Goal: Task Accomplishment & Management: Manage account settings

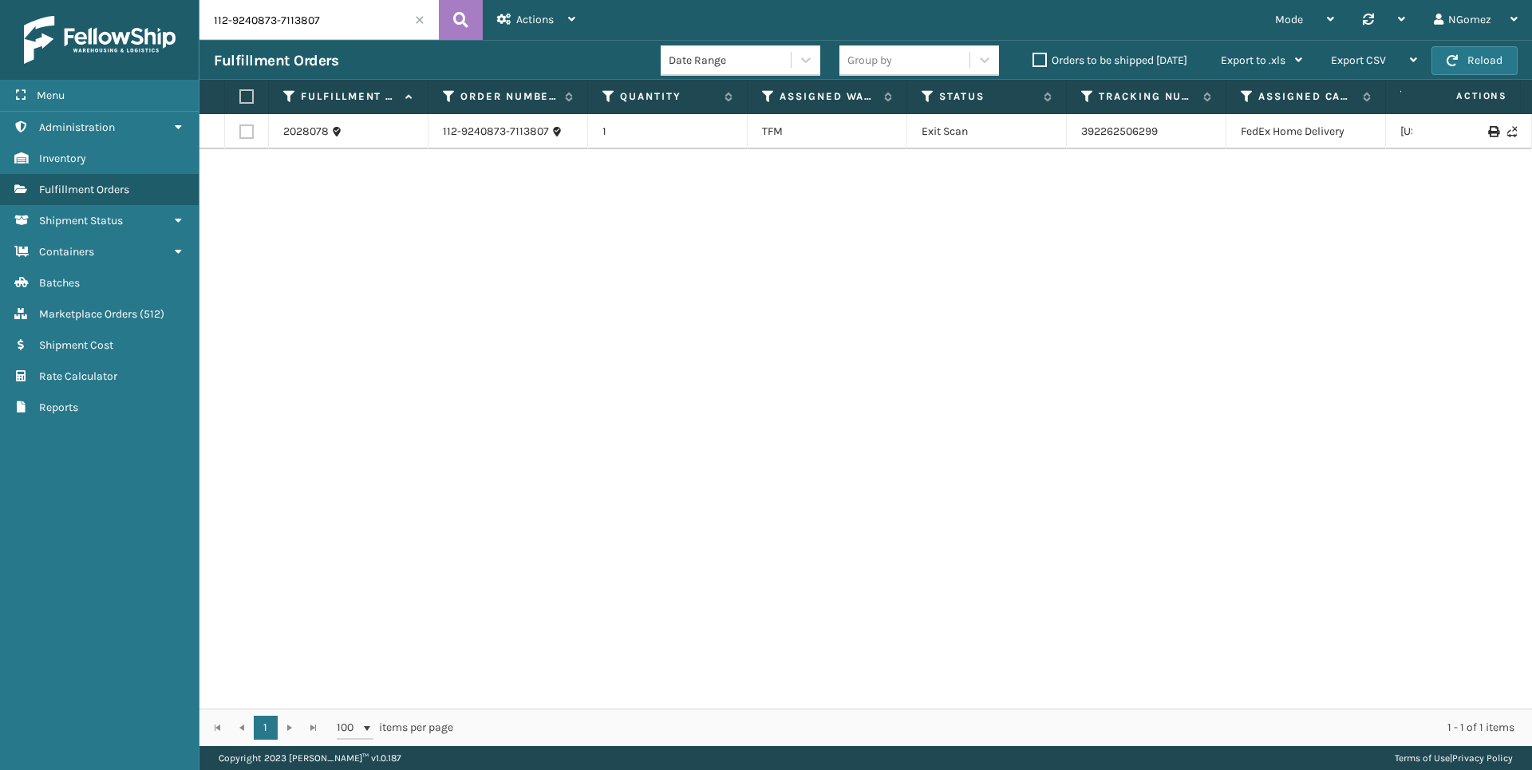
click at [290, 15] on input "112-9240873-7113807" at bounding box center [318, 20] width 239 height 40
click at [290, 17] on input "112-9240873-7113807" at bounding box center [318, 20] width 239 height 40
type input "3581"
click at [1430, 134] on icon at bounding box center [1435, 139] width 10 height 11
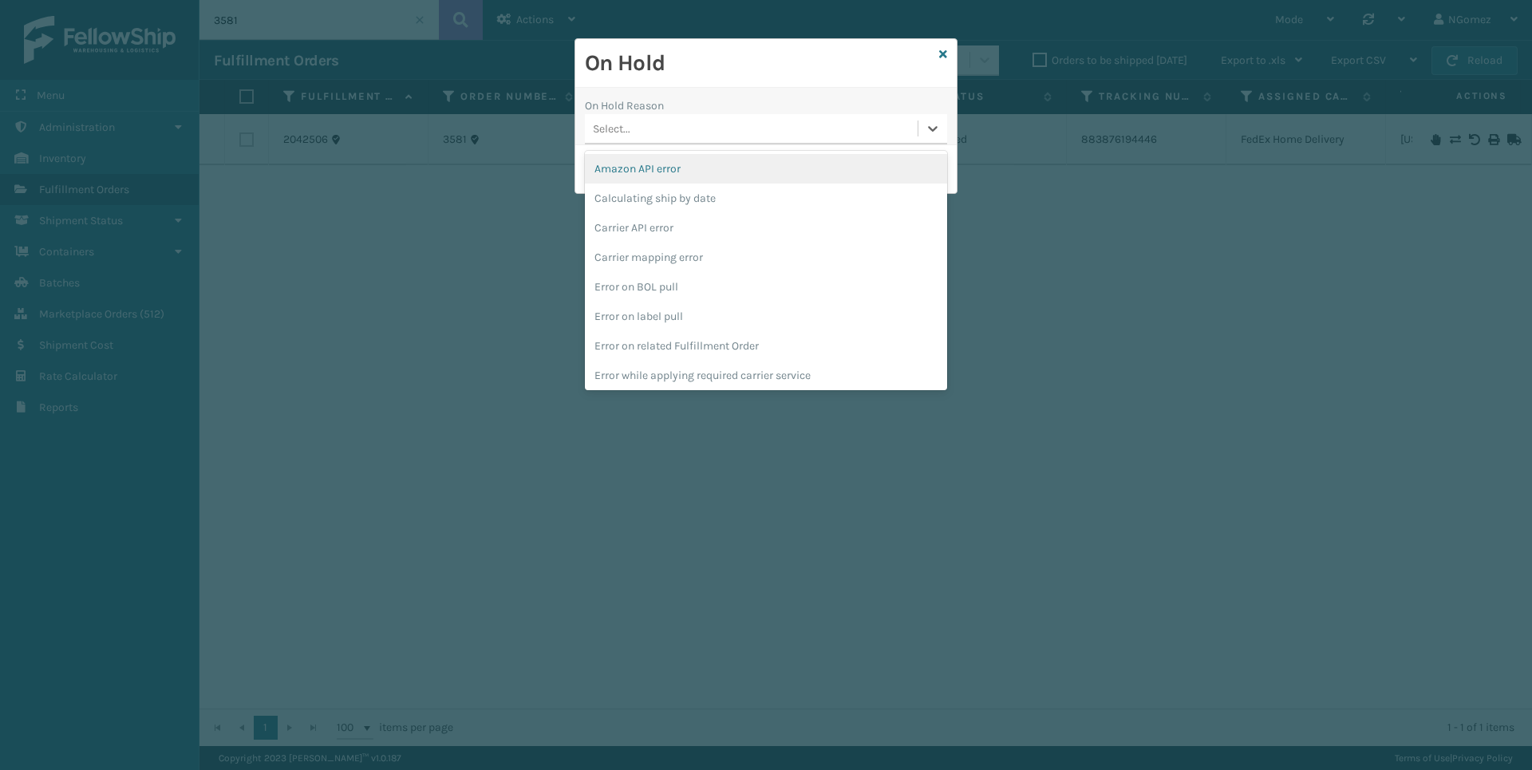
click at [777, 124] on div "Select..." at bounding box center [751, 129] width 333 height 26
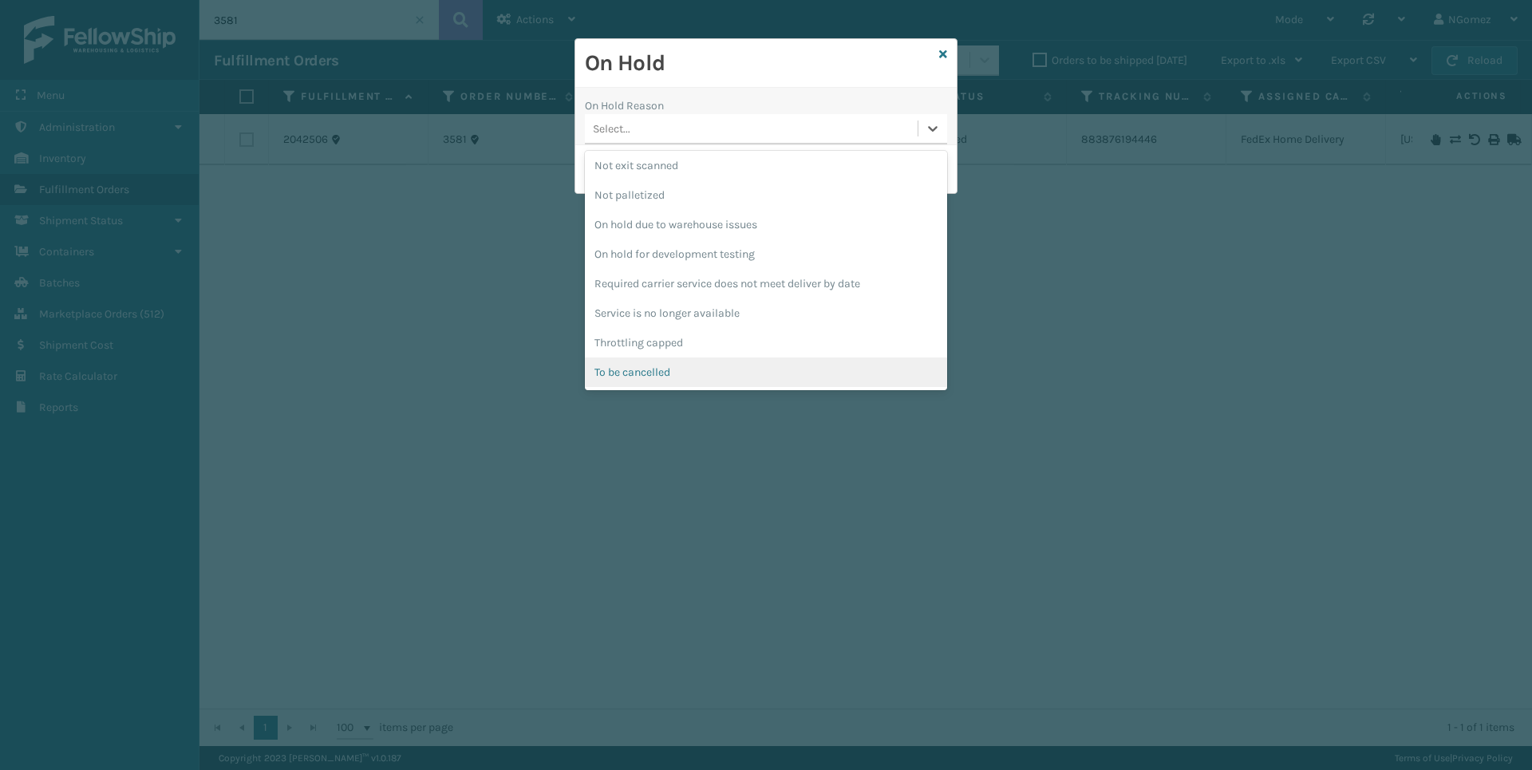
click at [629, 376] on div "To be cancelled" at bounding box center [766, 372] width 362 height 30
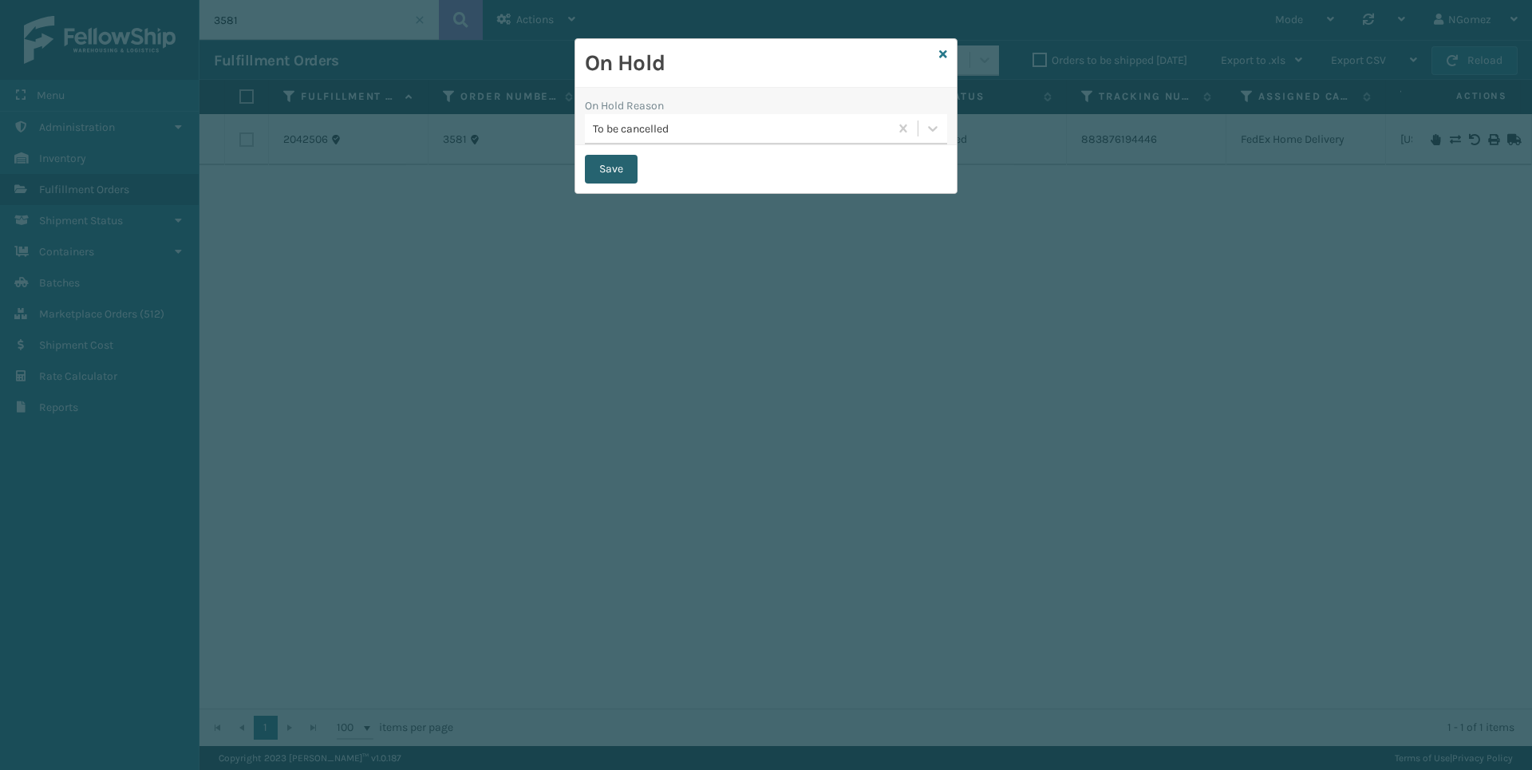
click at [621, 164] on button "Save" at bounding box center [611, 169] width 53 height 29
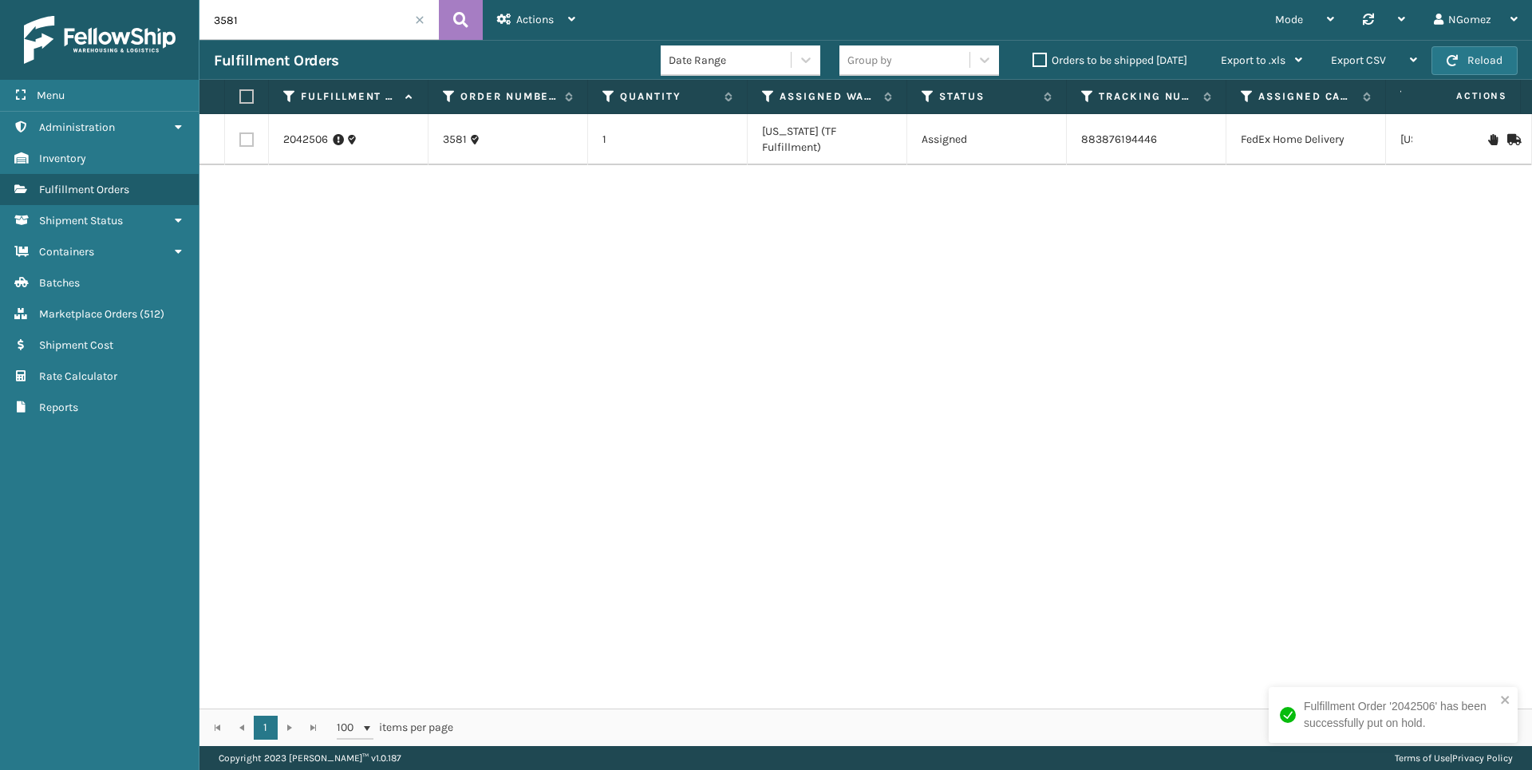
click at [248, 19] on input "3581" at bounding box center [318, 20] width 239 height 40
paste input "114-4446966-0530665"
type input "114-4446966-0530665"
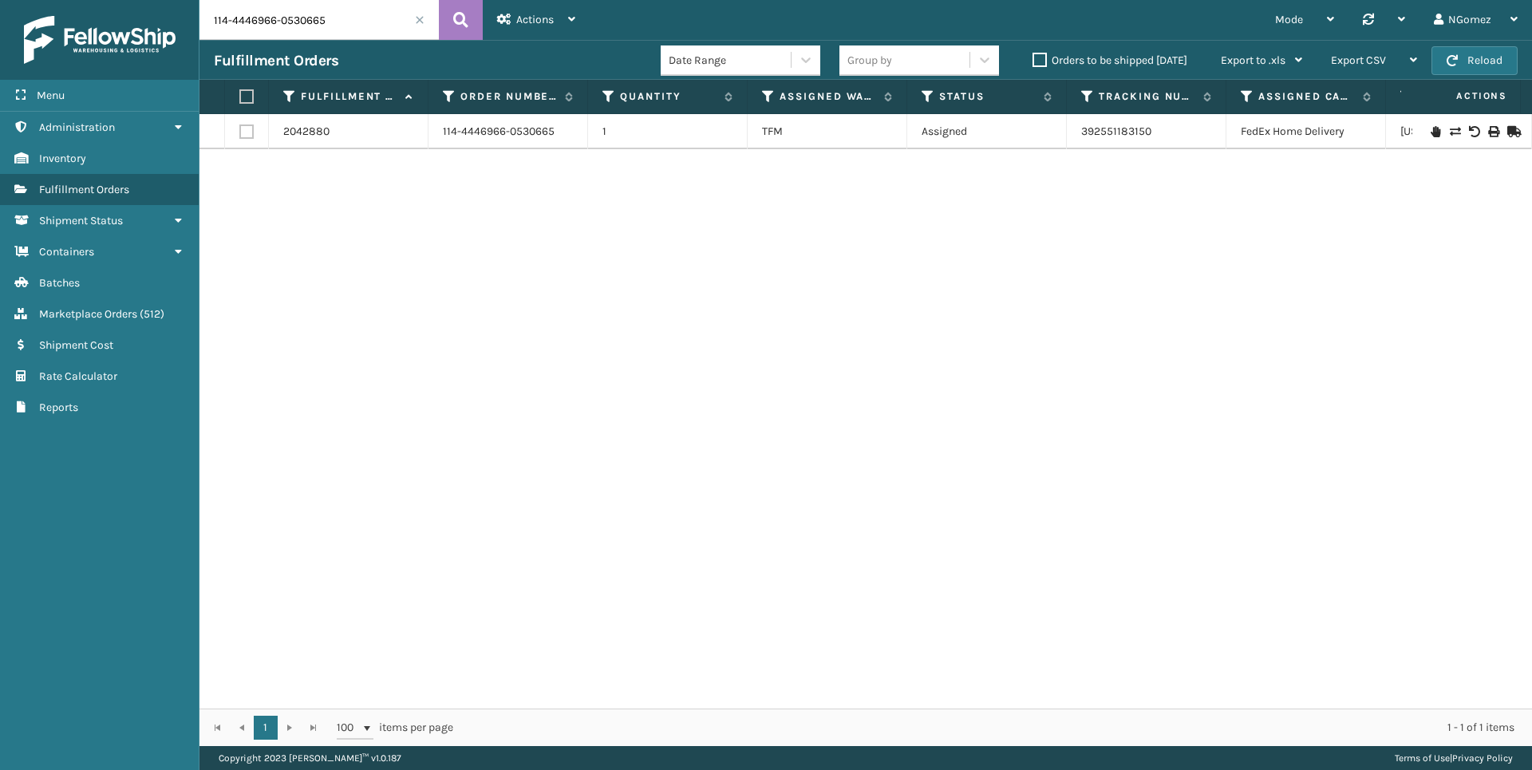
click at [1430, 128] on icon at bounding box center [1435, 131] width 10 height 11
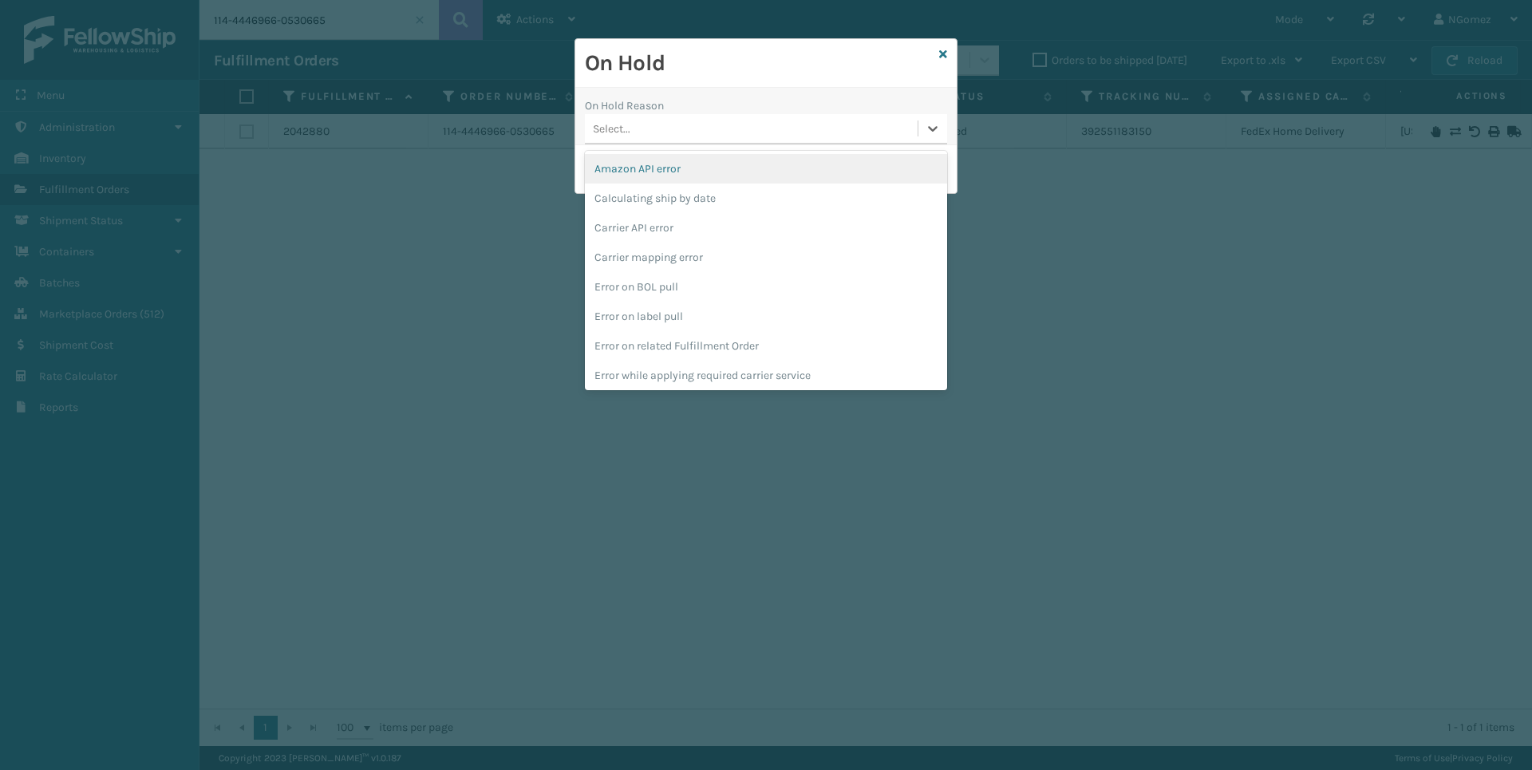
drag, startPoint x: 663, startPoint y: 126, endPoint x: 674, endPoint y: 127, distance: 11.2
click at [669, 126] on div "Select..." at bounding box center [751, 129] width 333 height 26
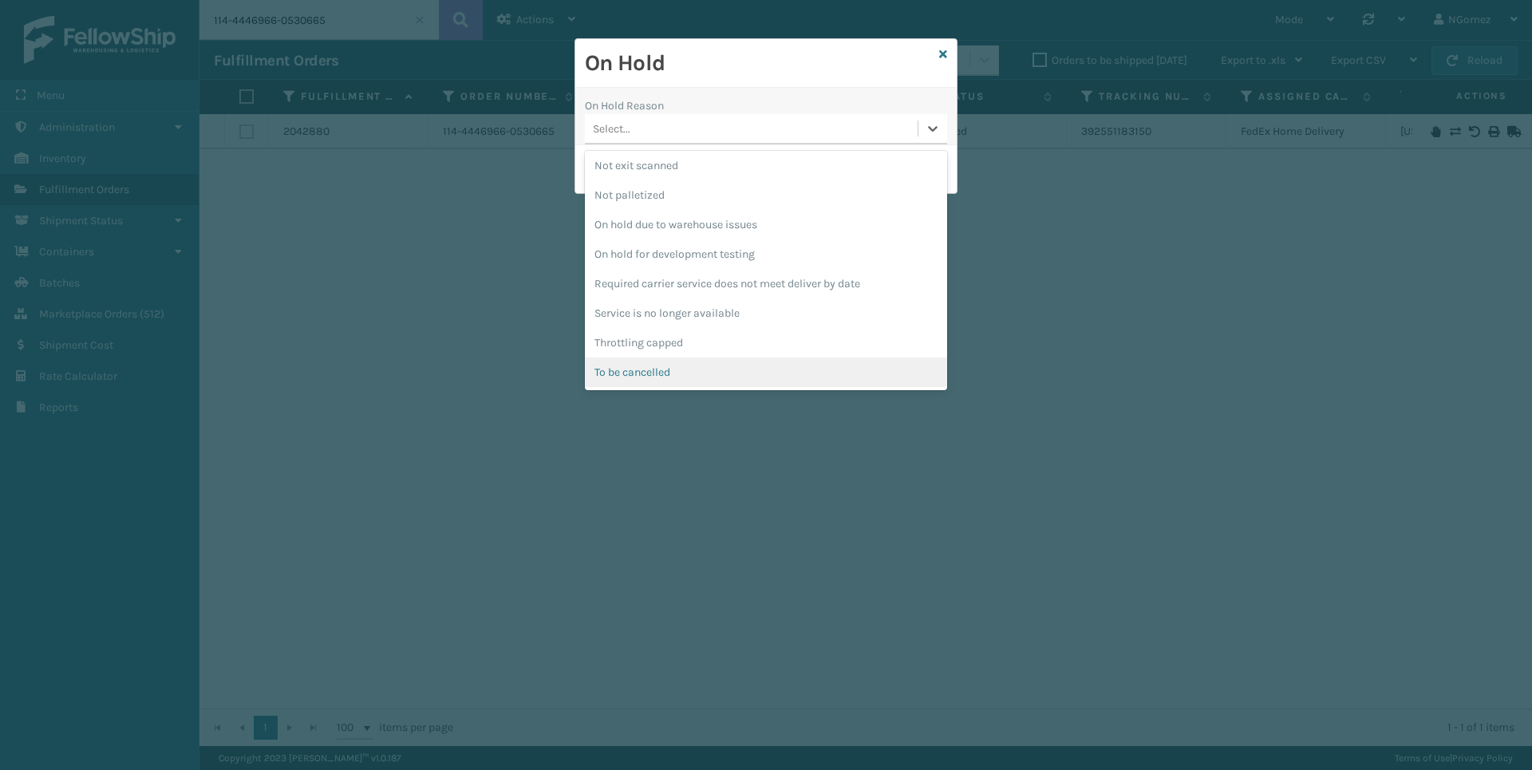
click at [694, 385] on div "To be cancelled" at bounding box center [766, 372] width 362 height 30
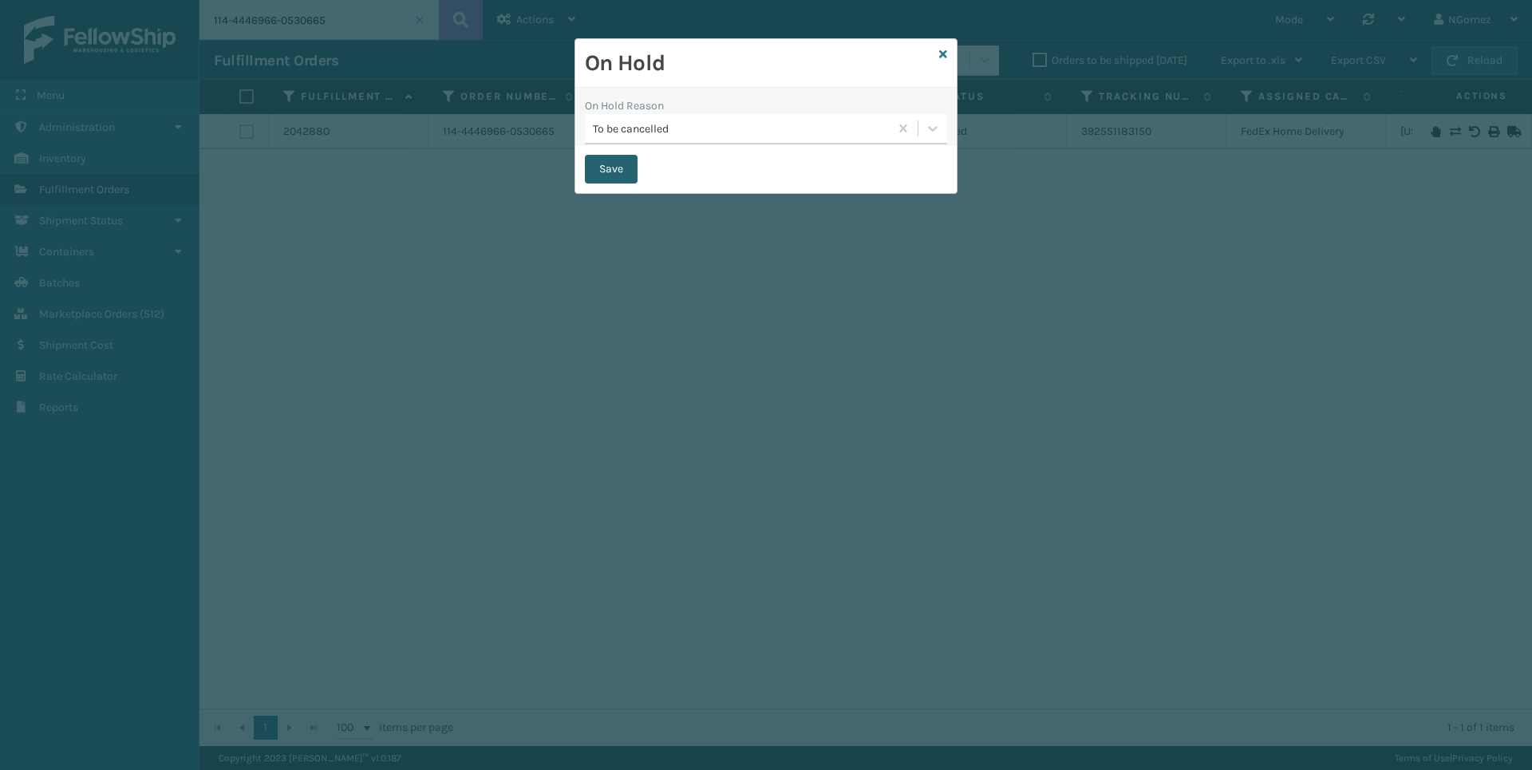
click at [631, 166] on button "Save" at bounding box center [611, 169] width 53 height 29
